Goal: Task Accomplishment & Management: Manage account settings

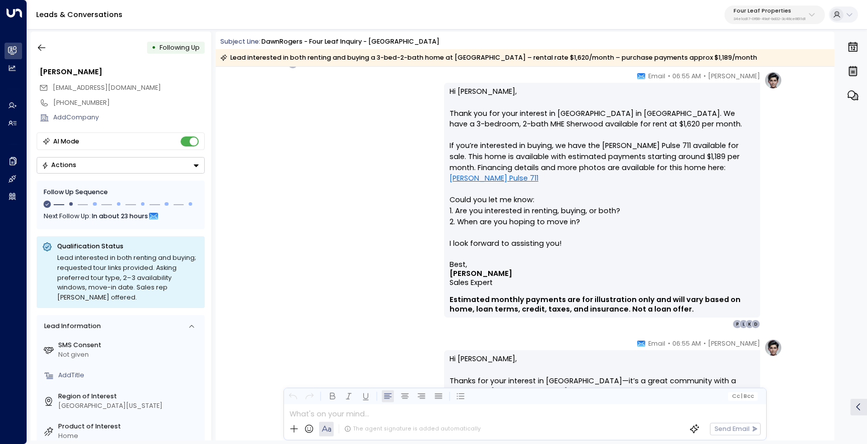
scroll to position [519, 0]
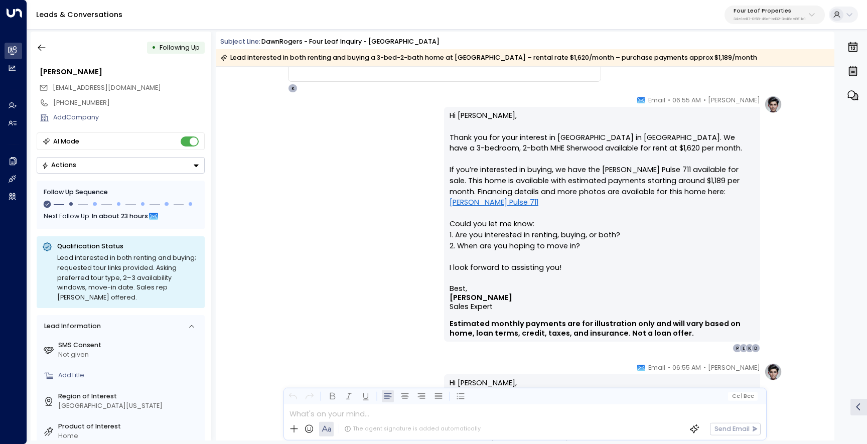
click at [856, 95] on icon "button" at bounding box center [855, 96] width 7 height 7
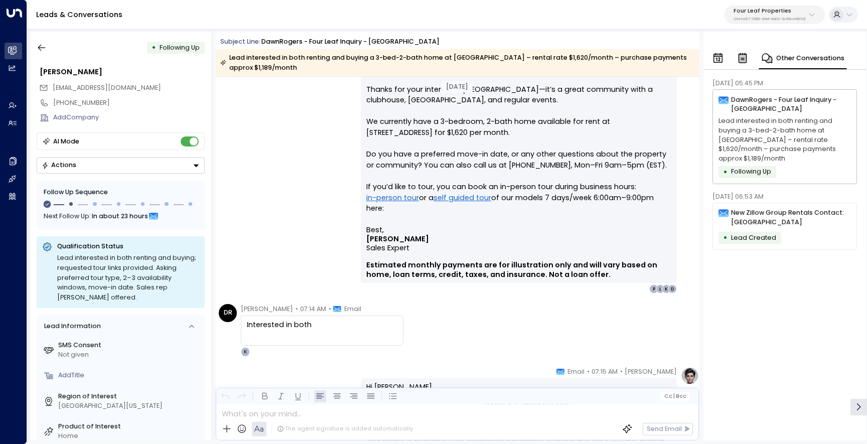
scroll to position [698, 0]
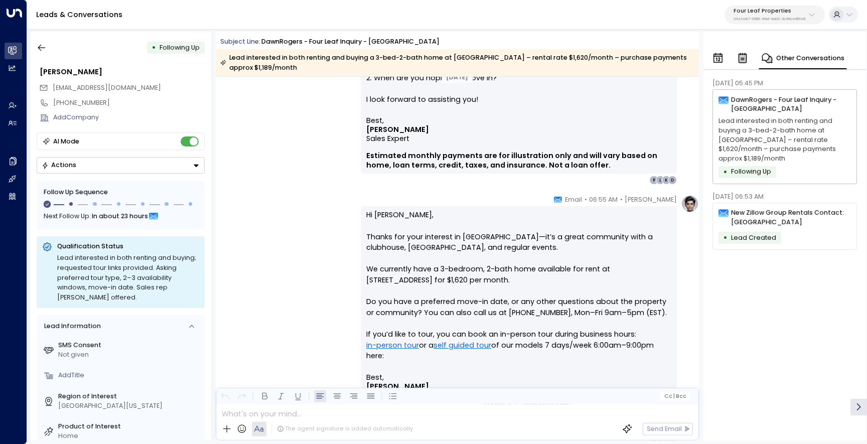
click at [755, 219] on p "New Zillow Group Rentals Contact: [GEOGRAPHIC_DATA]" at bounding box center [791, 217] width 120 height 19
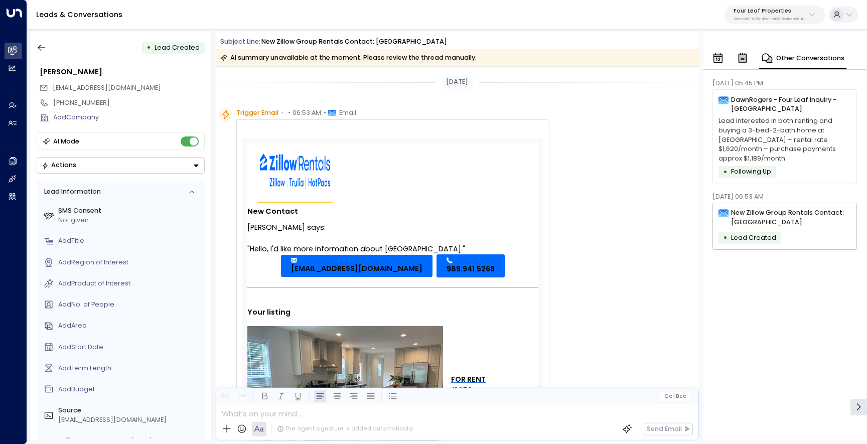
click at [814, 160] on p "Lead interested in both renting and buying a 3-bed-2-bath home at [GEOGRAPHIC_D…" at bounding box center [785, 139] width 132 height 47
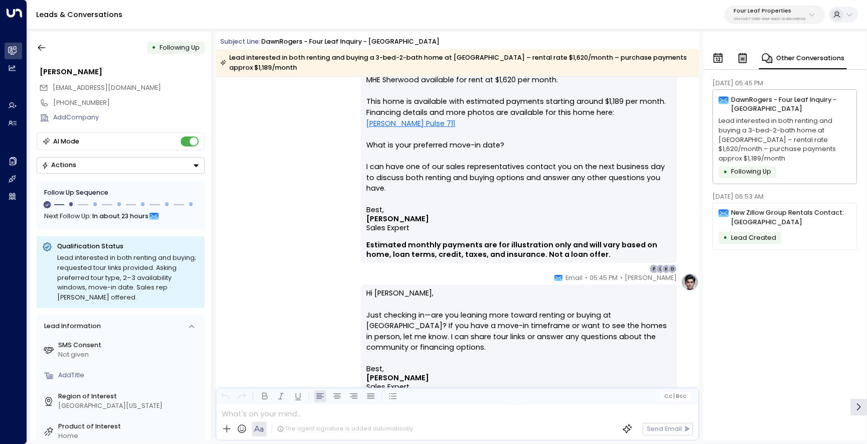
scroll to position [1029, 0]
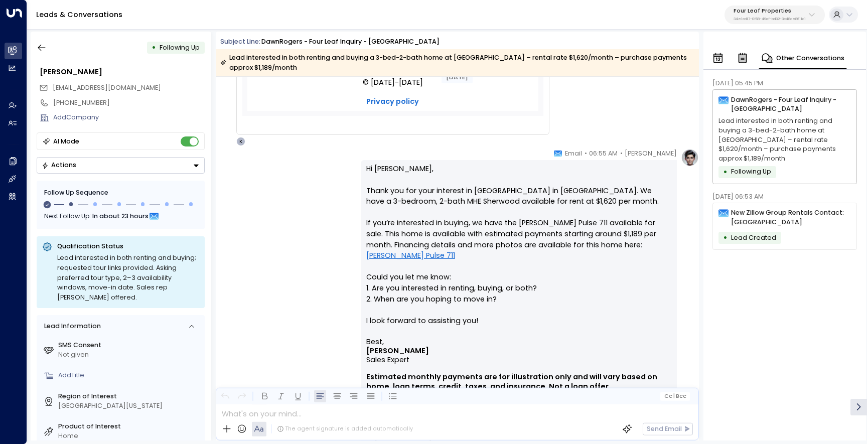
click at [728, 228] on div "New Zillow Group Rentals Contact: [GEOGRAPHIC_DATA] • Lead Created" at bounding box center [785, 226] width 145 height 47
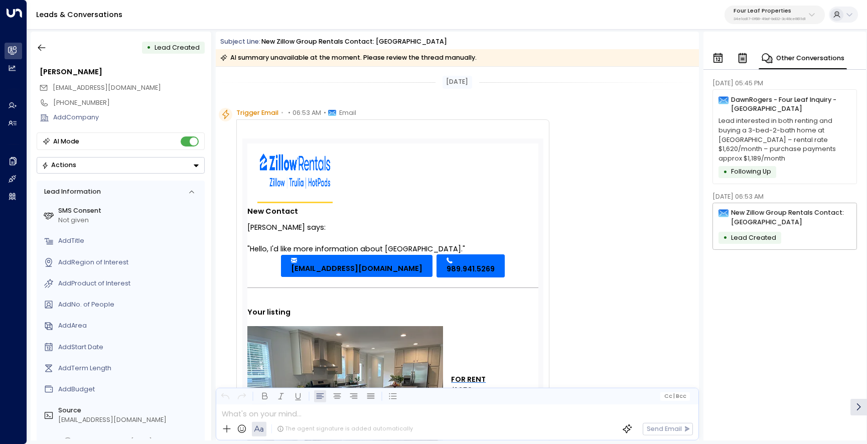
click at [743, 148] on p "Lead interested in both renting and buying a 3-bed-2-bath home at [GEOGRAPHIC_D…" at bounding box center [785, 139] width 132 height 47
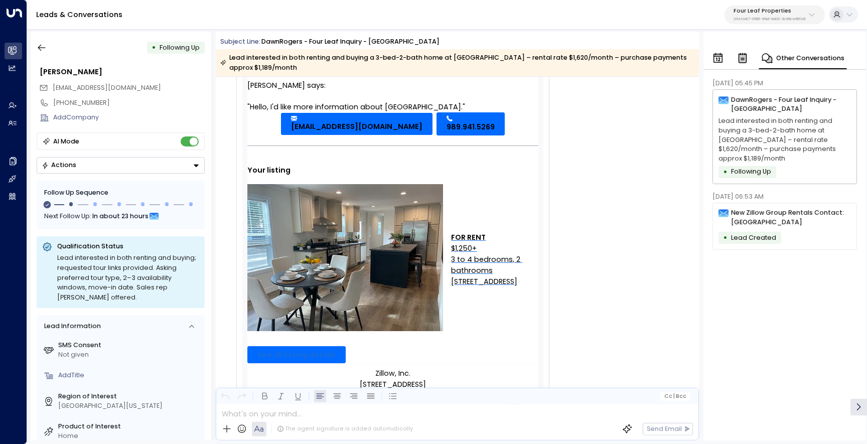
scroll to position [151, 0]
